Goal: Task Accomplishment & Management: Manage account settings

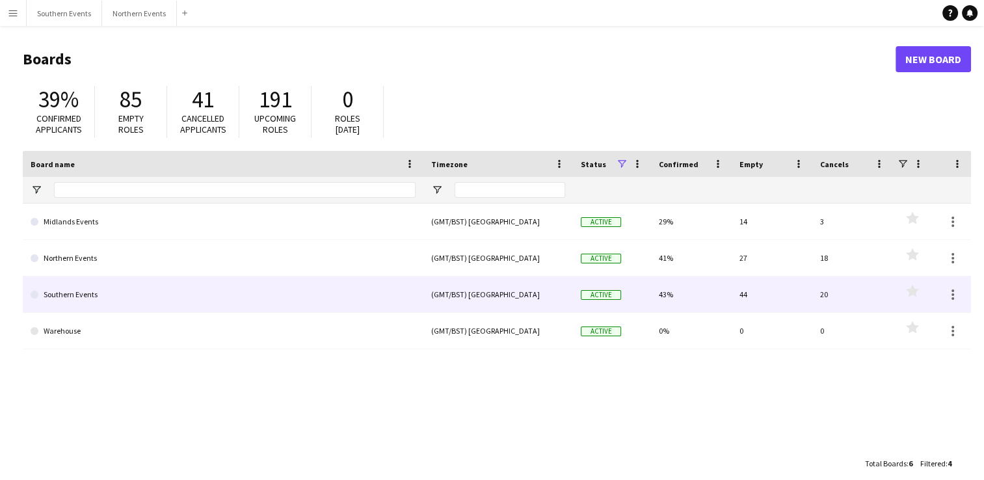
click at [194, 308] on link "Southern Events" at bounding box center [223, 294] width 385 height 36
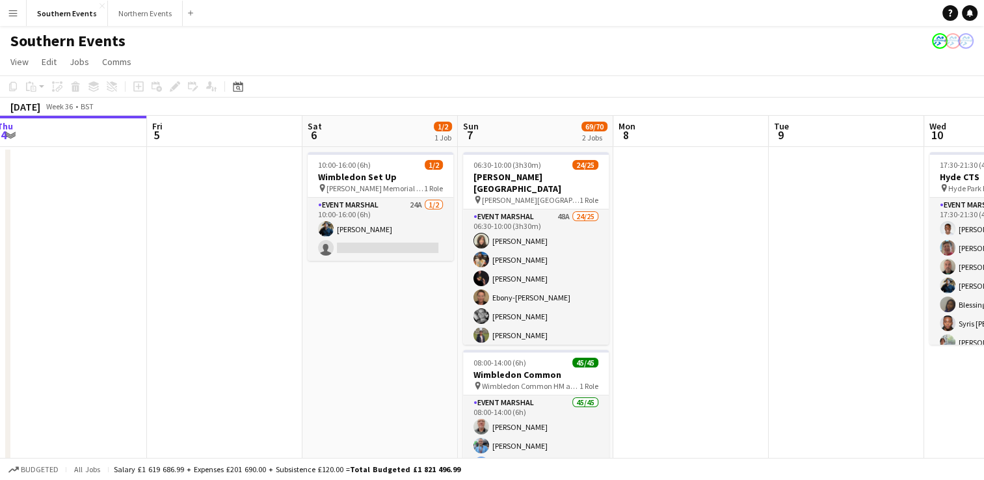
scroll to position [0, 483]
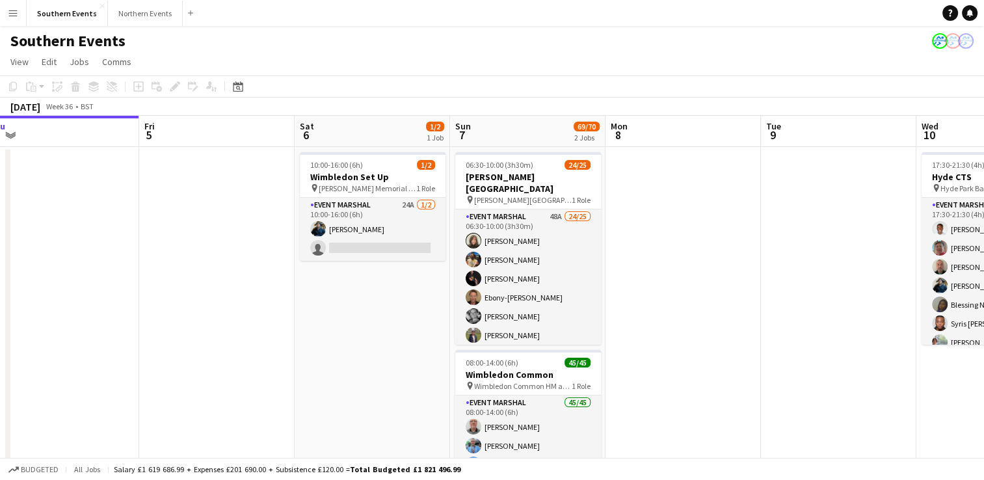
drag, startPoint x: 627, startPoint y: 355, endPoint x: 455, endPoint y: 353, distance: 171.8
click at [455, 353] on app-calendar-viewport "Mon 1 2/2 2 Jobs Tue 2 Wed 3 17/17 1 Job Thu 4 Fri 5 Sat 6 1/2 1 Job Sun 7 69/7…" at bounding box center [492, 342] width 984 height 453
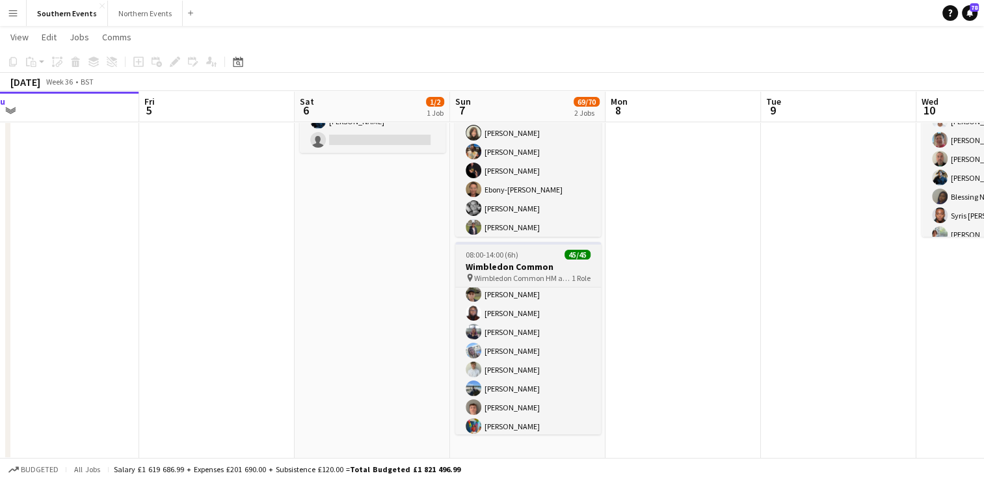
scroll to position [731, 0]
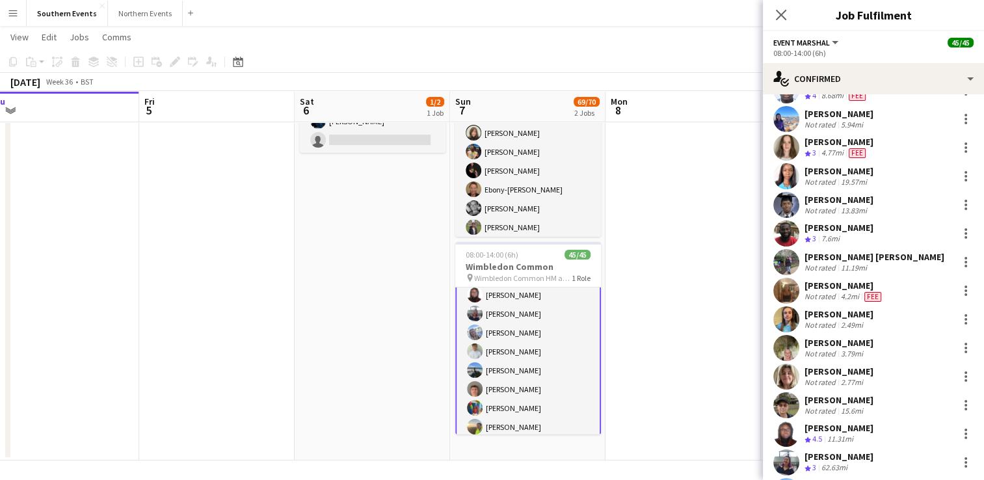
scroll to position [781, 0]
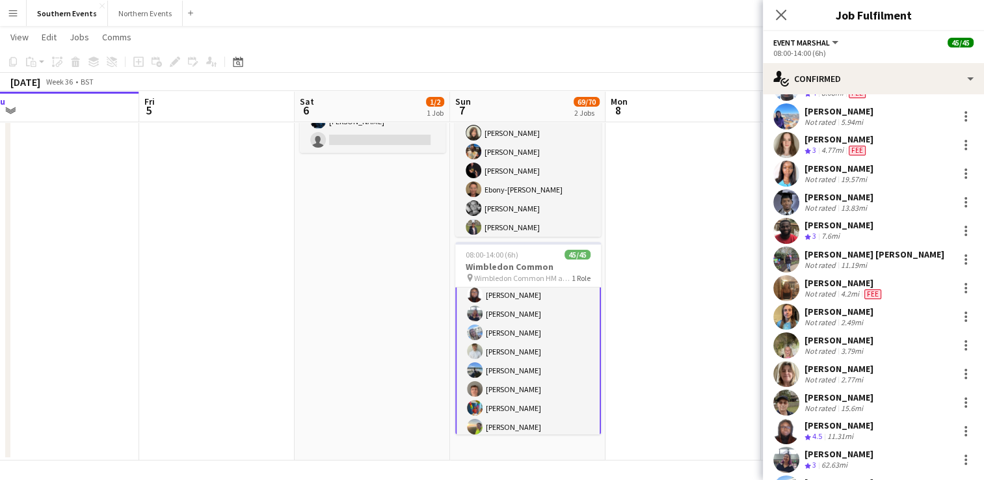
click at [836, 377] on div "Not rated" at bounding box center [822, 380] width 34 height 10
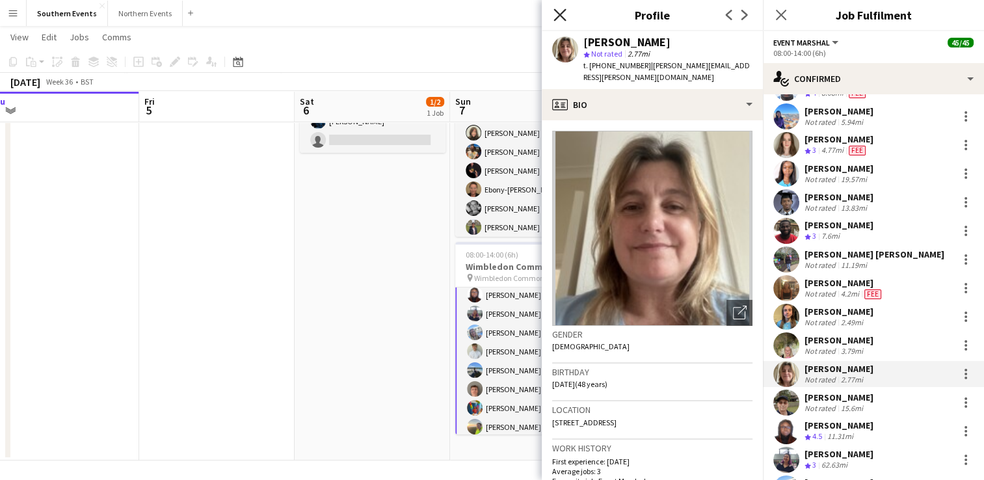
click at [563, 14] on icon "Close pop-in" at bounding box center [560, 14] width 12 height 12
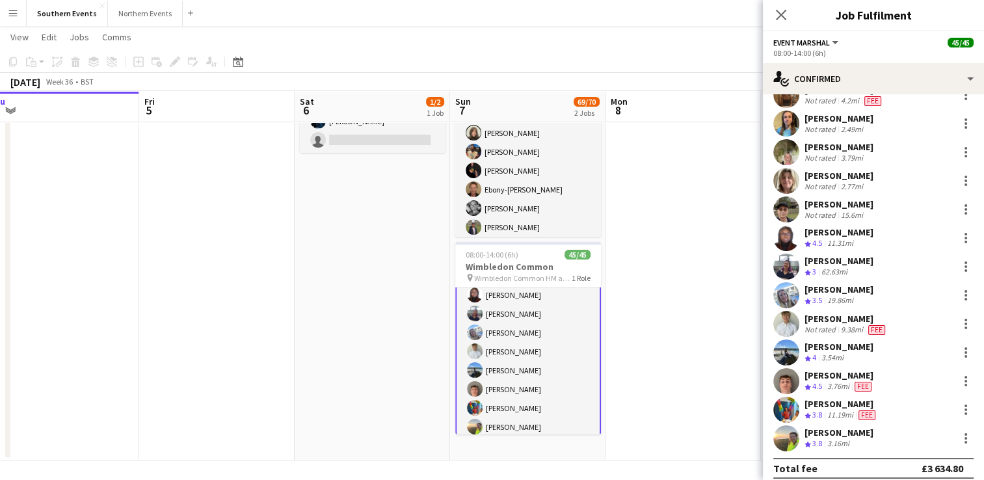
scroll to position [981, 0]
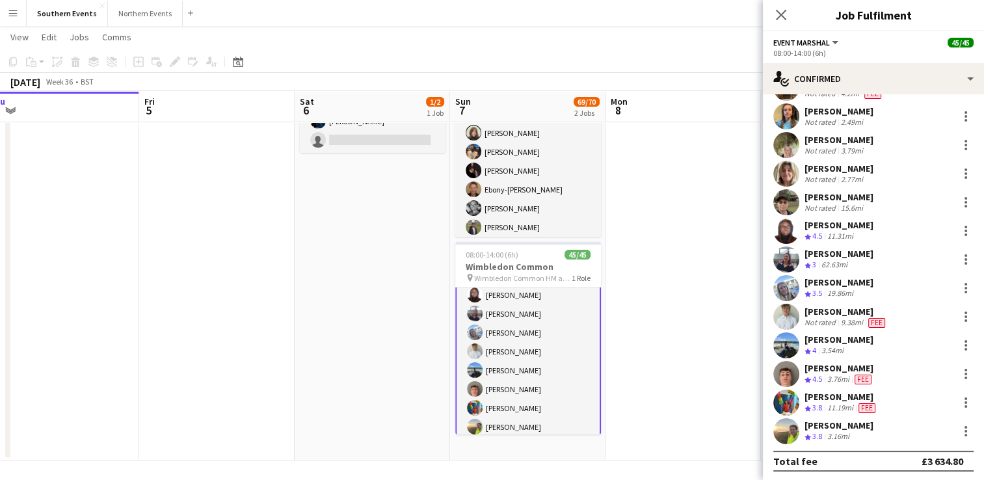
click at [816, 364] on div "[PERSON_NAME]" at bounding box center [840, 368] width 70 height 12
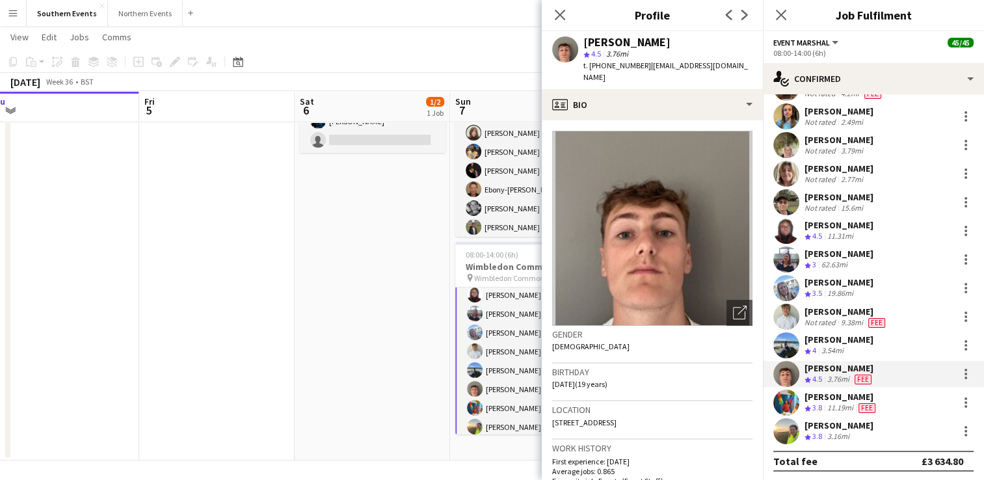
click at [863, 405] on span "Fee" at bounding box center [867, 408] width 17 height 10
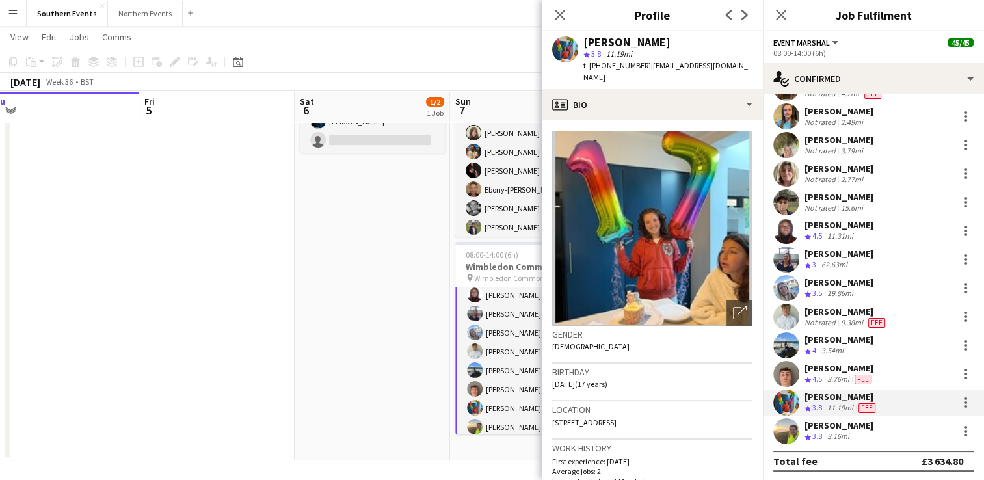
click at [893, 314] on div "[PERSON_NAME] Not rated 9.38mi Fee" at bounding box center [873, 317] width 221 height 26
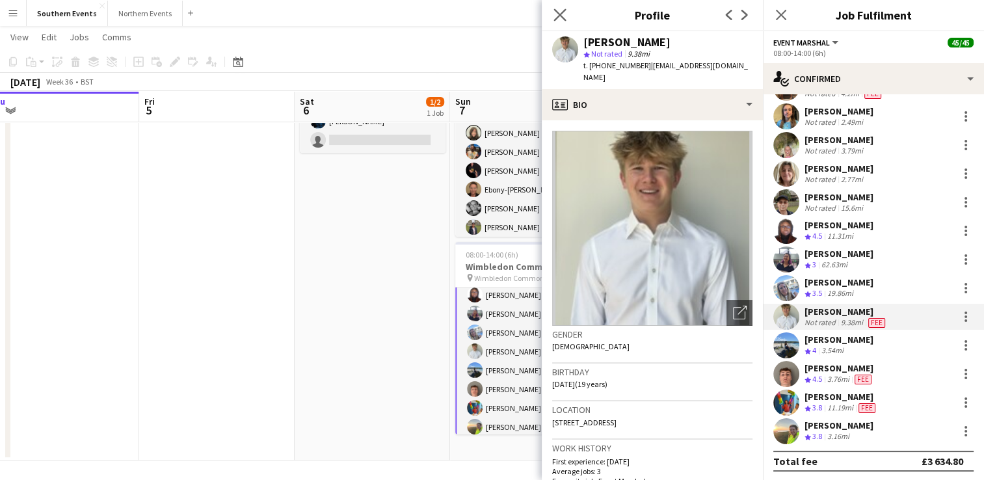
click at [553, 18] on app-icon "Close pop-in" at bounding box center [560, 15] width 19 height 19
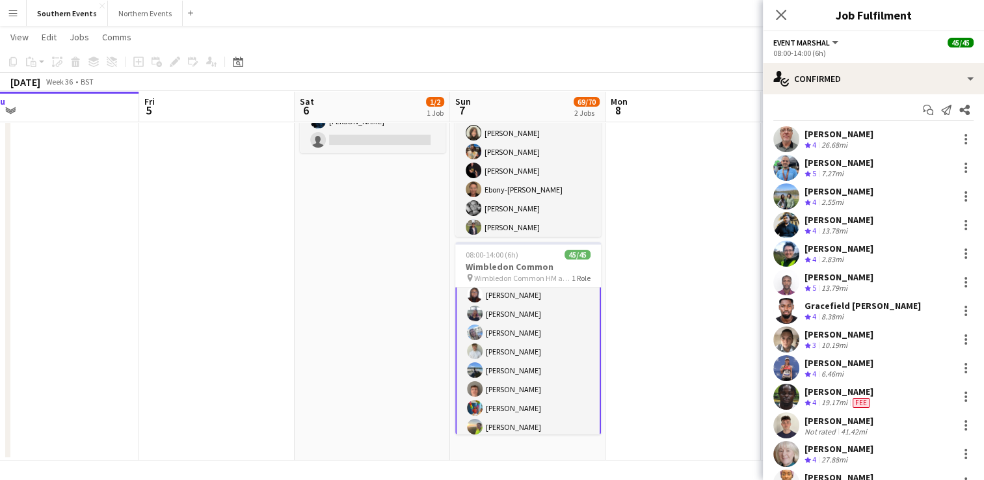
scroll to position [0, 0]
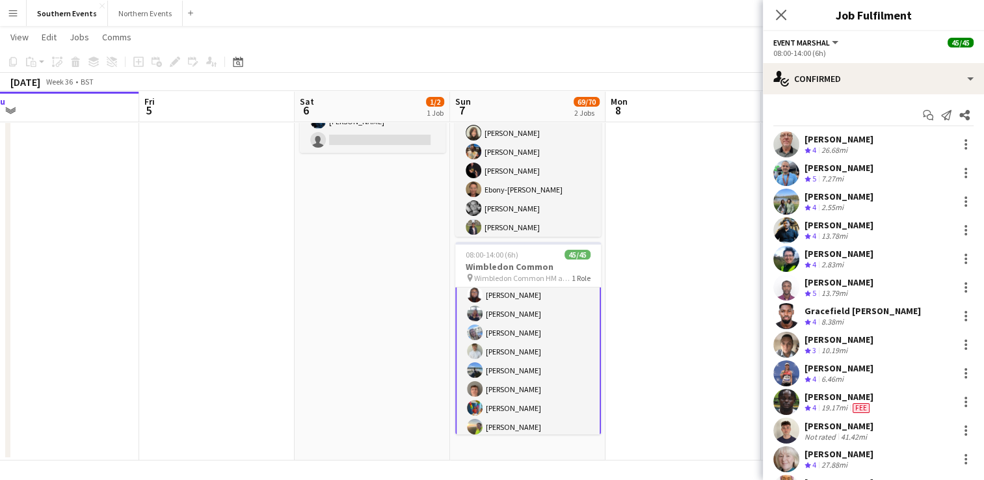
click at [828, 165] on div "[PERSON_NAME]" at bounding box center [839, 168] width 69 height 12
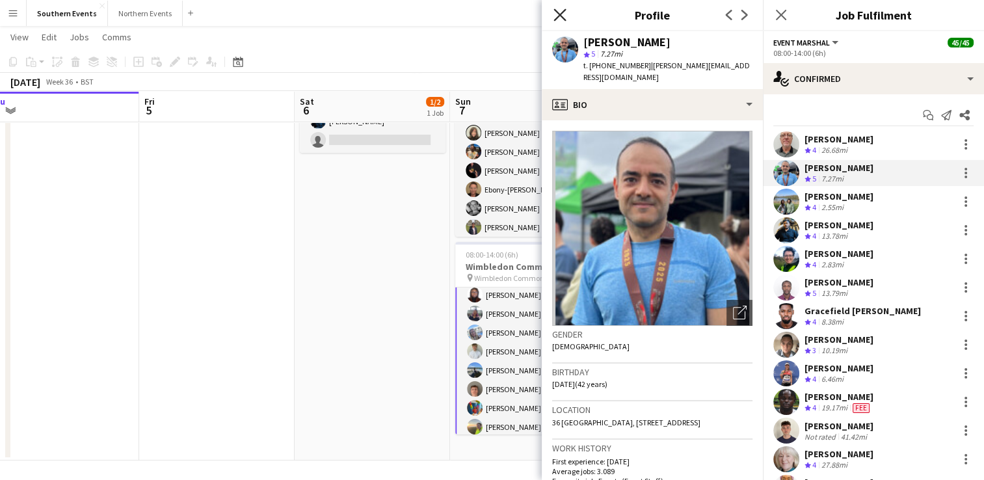
click at [560, 14] on icon at bounding box center [560, 14] width 12 height 12
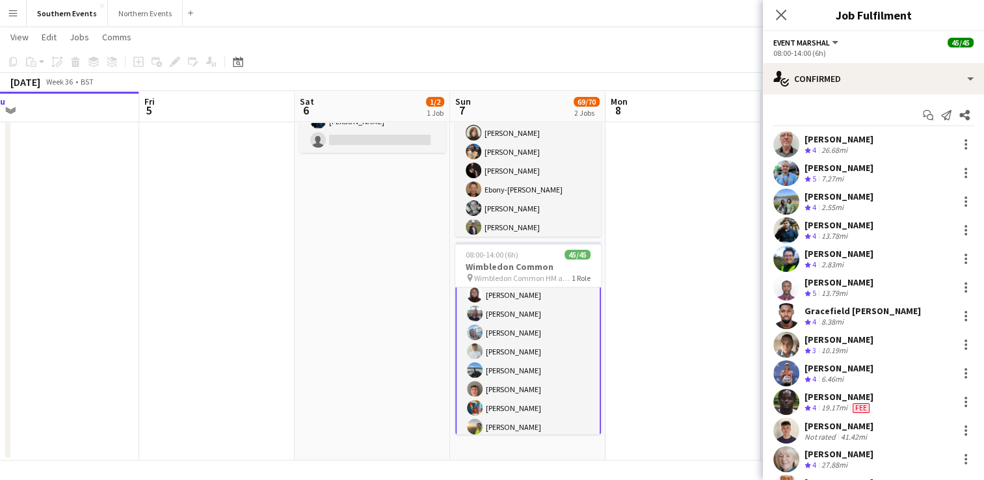
click at [779, 25] on div "Close pop-in" at bounding box center [781, 15] width 36 height 30
click at [785, 11] on icon at bounding box center [781, 14] width 12 height 12
